Goal: Contribute content

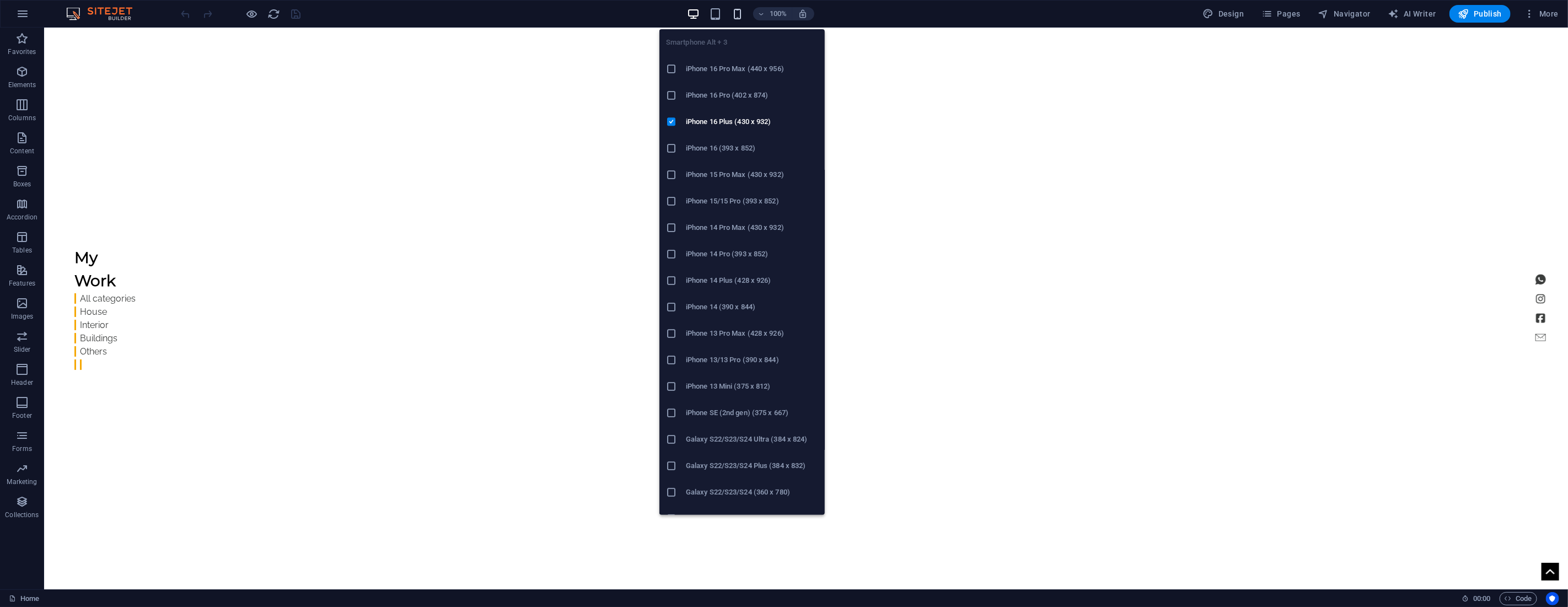
click at [737, 16] on icon "button" at bounding box center [737, 13] width 12 height 12
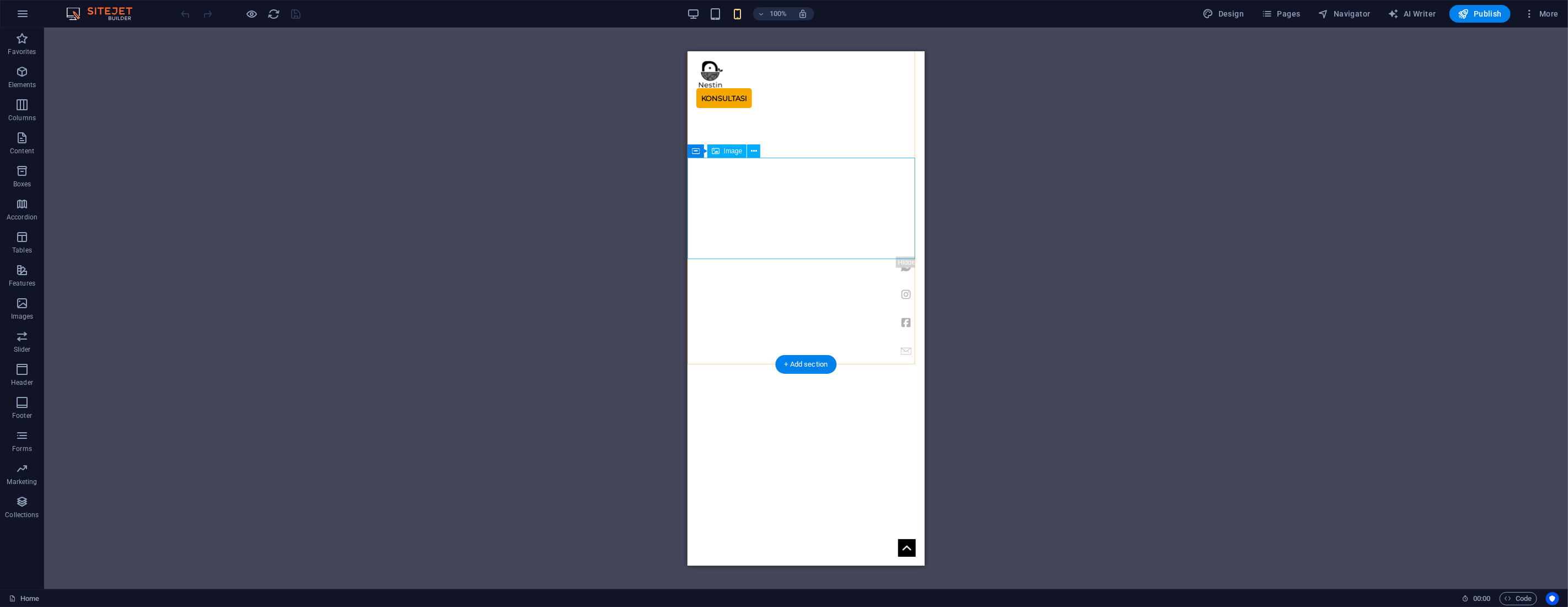
scroll to position [2288, 0]
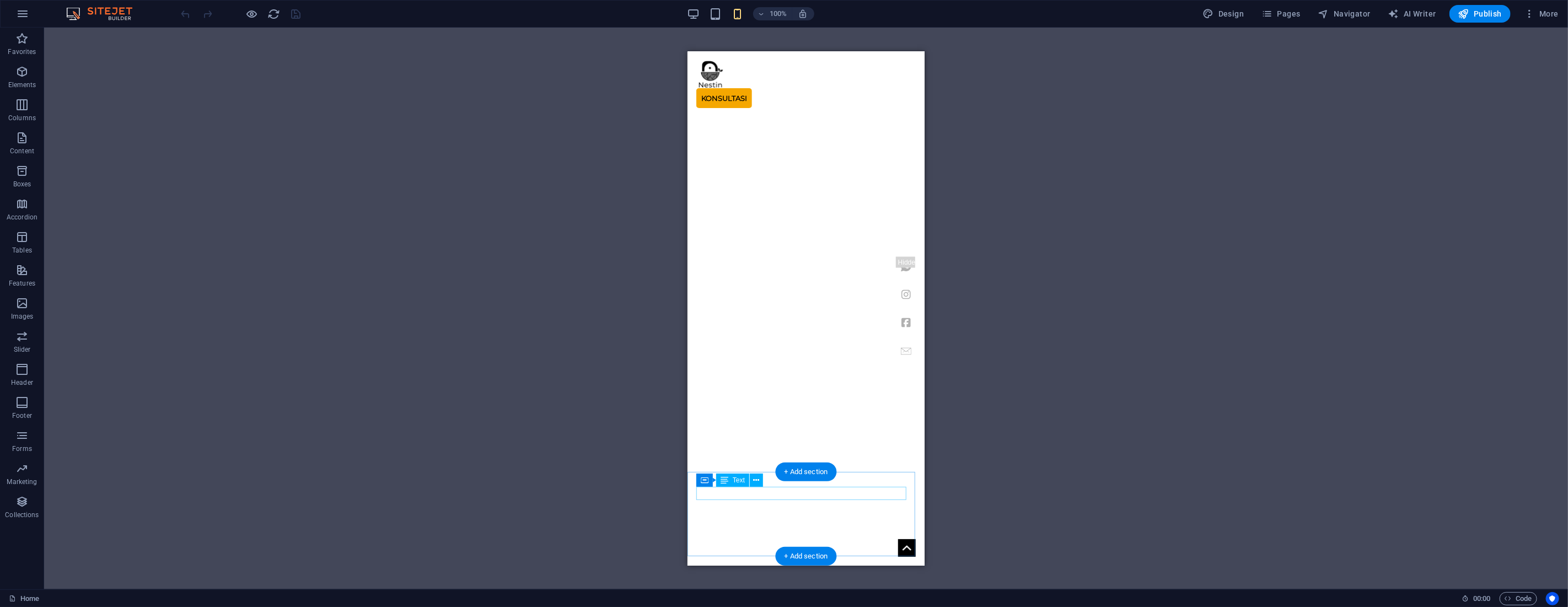
click at [765, 492] on div "Drag here to replace the existing content. Press “Ctrl” if you want to create a…" at bounding box center [806, 308] width 1524 height 561
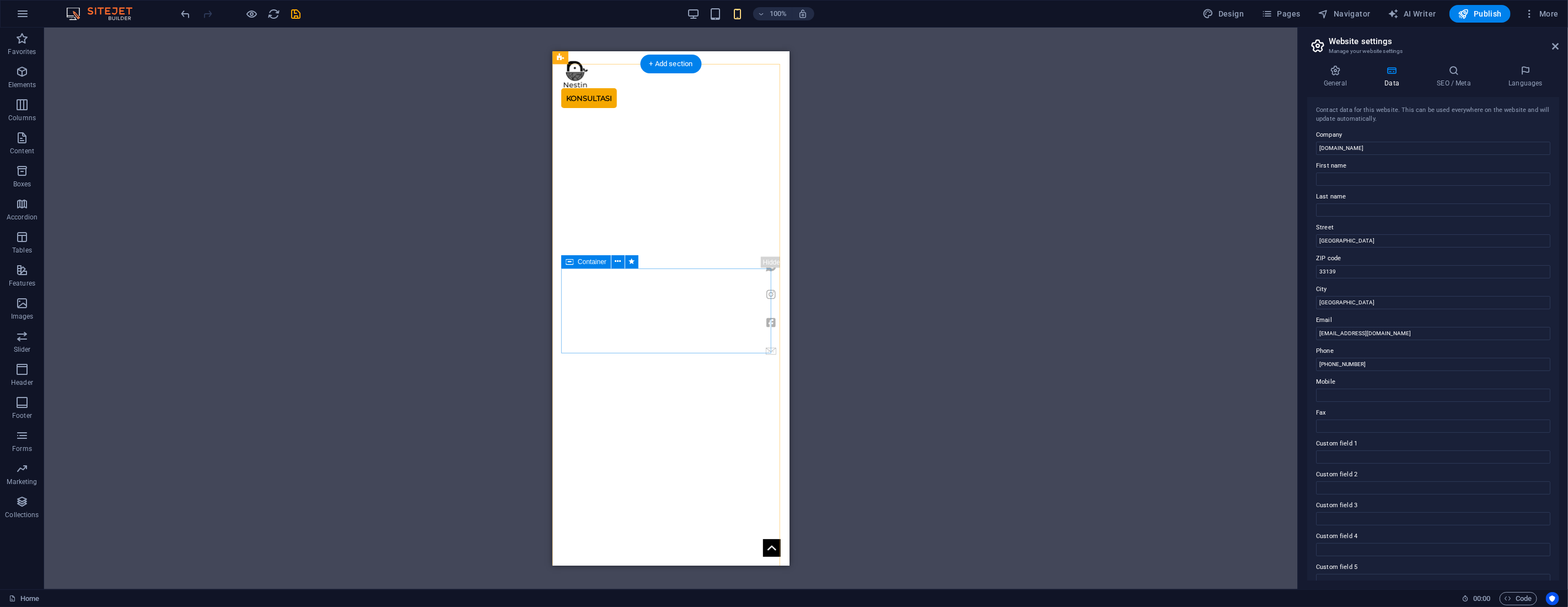
scroll to position [2082, 0]
click at [1484, 13] on span "Publish" at bounding box center [1479, 13] width 44 height 11
